Goal: Information Seeking & Learning: Learn about a topic

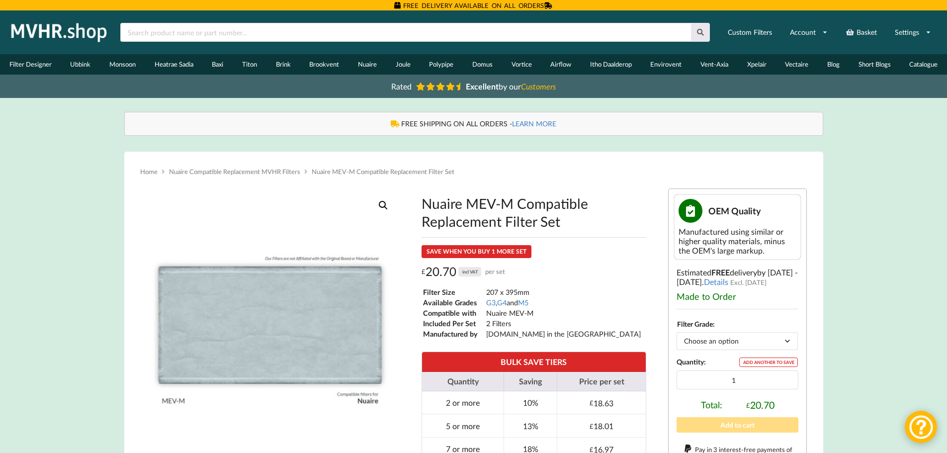
click at [496, 293] on td "207 x 395mm" at bounding box center [564, 291] width 156 height 9
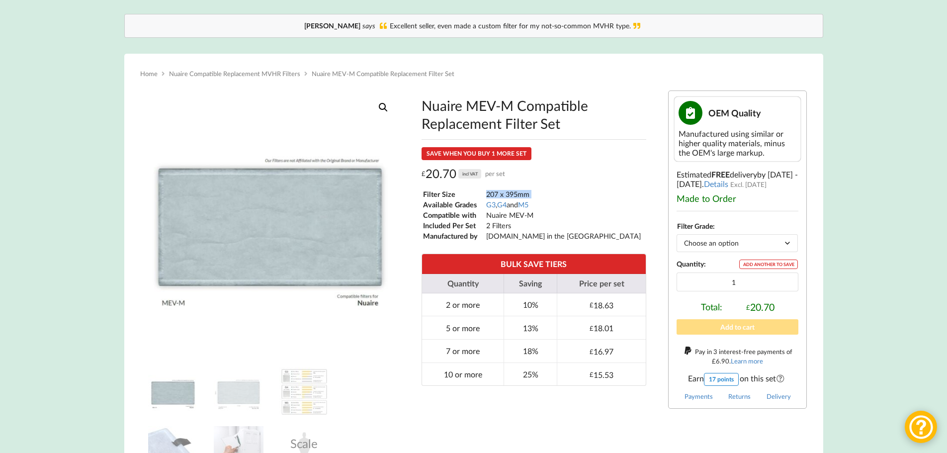
scroll to position [99, 0]
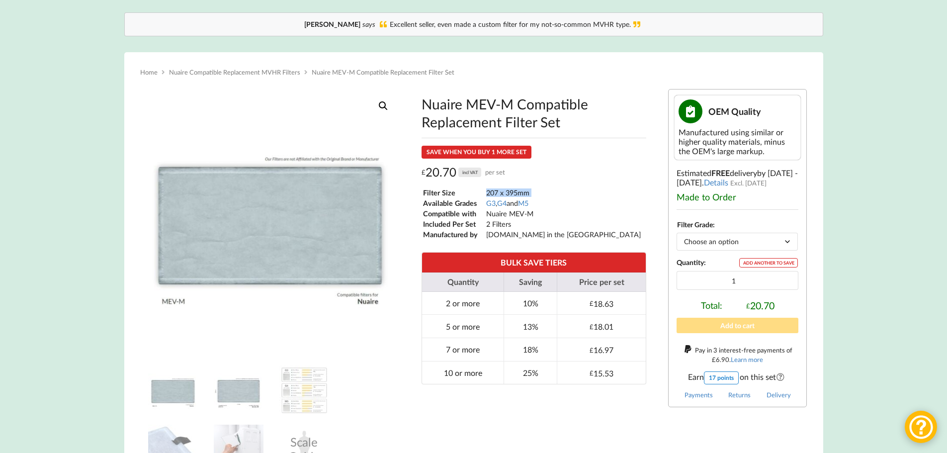
click at [228, 388] on img at bounding box center [239, 391] width 50 height 50
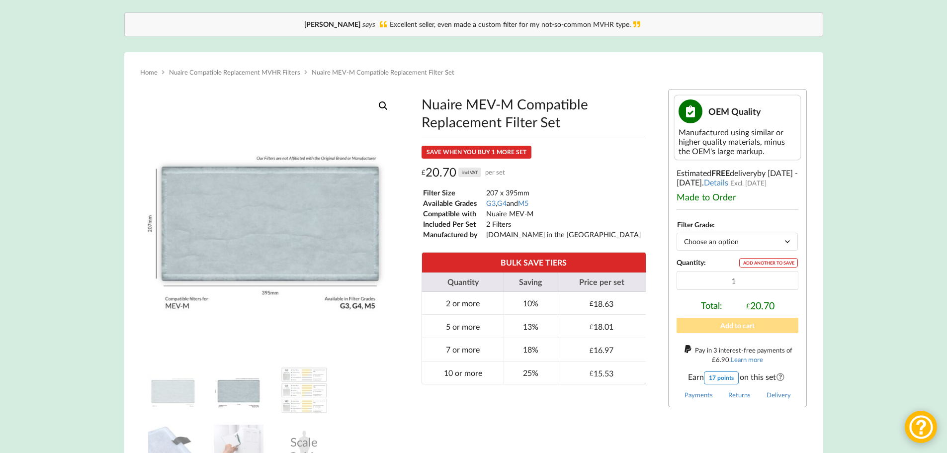
click at [493, 97] on h1 "Nuaire MEV-M Compatible Replacement Filter Set" at bounding box center [534, 113] width 225 height 36
drag, startPoint x: 424, startPoint y: 100, endPoint x: 569, endPoint y: 129, distance: 148.4
click at [569, 129] on h1 "Nuaire MEV-M Compatible Replacement Filter Set" at bounding box center [534, 113] width 225 height 36
click at [532, 119] on h1 "Nuaire MEV-M Compatible Replacement Filter Set" at bounding box center [534, 113] width 225 height 36
drag, startPoint x: 488, startPoint y: 191, endPoint x: 529, endPoint y: 191, distance: 41.3
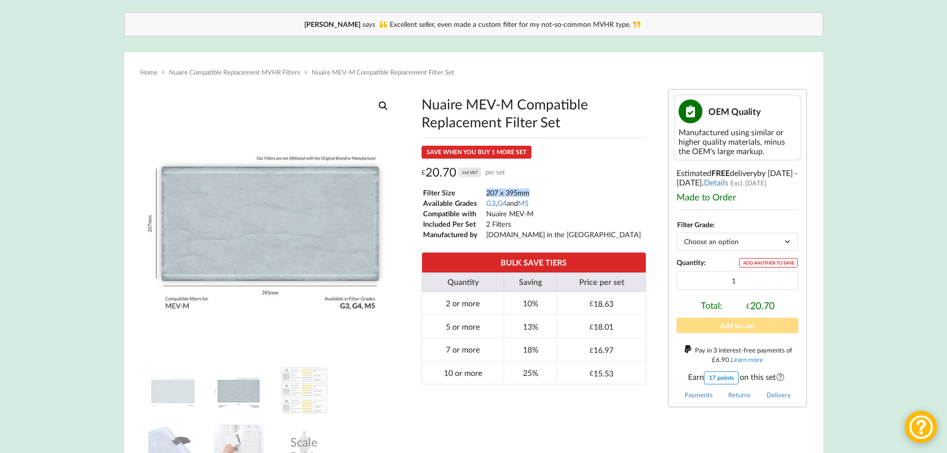
click at [529, 191] on td "207 x 395mm" at bounding box center [564, 192] width 156 height 9
click at [543, 188] on td "207 x 395mm" at bounding box center [564, 192] width 156 height 9
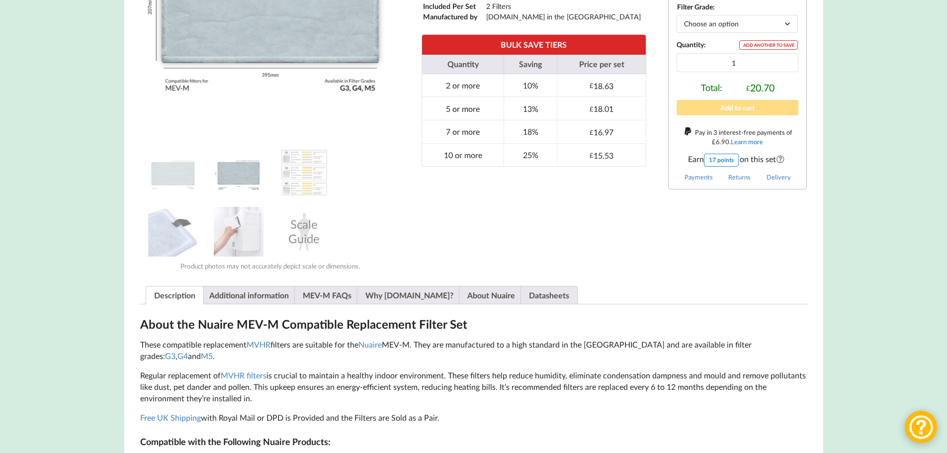
scroll to position [348, 0]
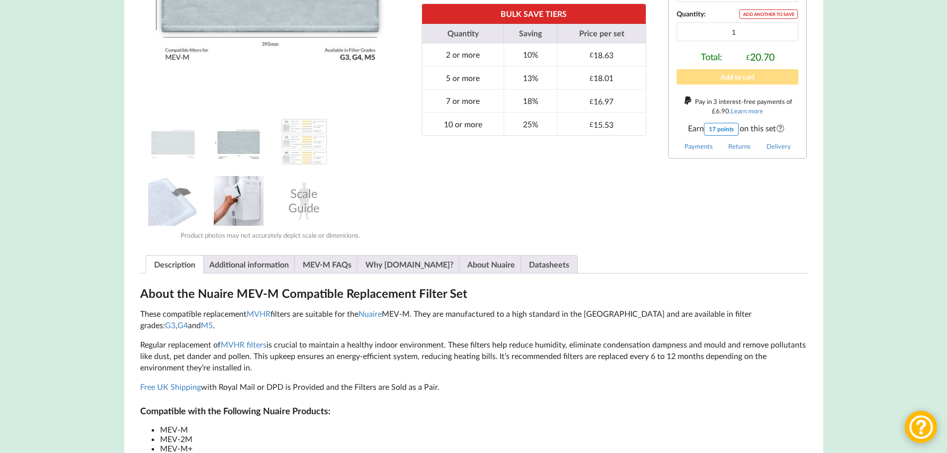
click at [232, 198] on img at bounding box center [239, 201] width 50 height 50
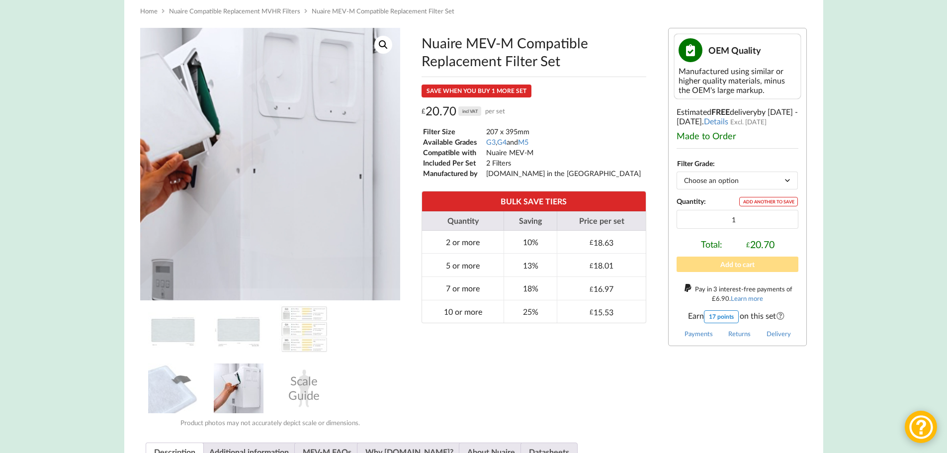
scroll to position [99, 0]
